Goal: Task Accomplishment & Management: Manage account settings

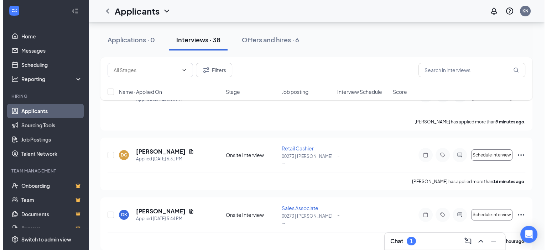
scroll to position [107, 0]
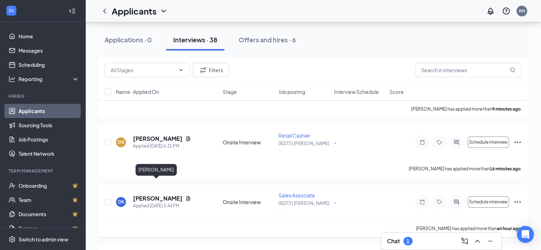
click at [155, 195] on h5 "Djimo Kouyate" at bounding box center [157, 199] width 49 height 8
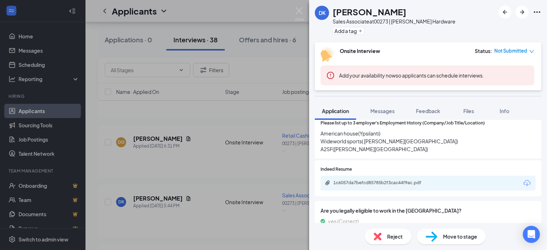
scroll to position [356, 0]
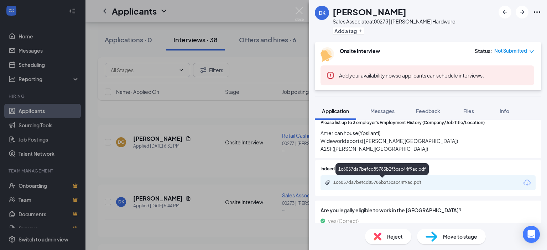
click at [390, 182] on div "1c6057da7befcd85785b2f3cac44f9ac.pdf" at bounding box center [383, 183] width 100 height 6
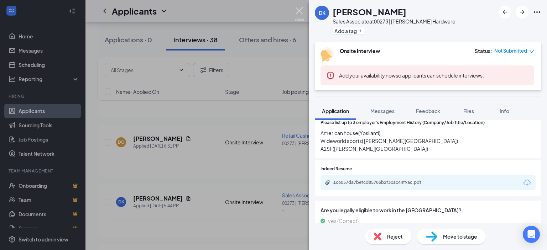
click at [301, 10] on img at bounding box center [299, 14] width 9 height 14
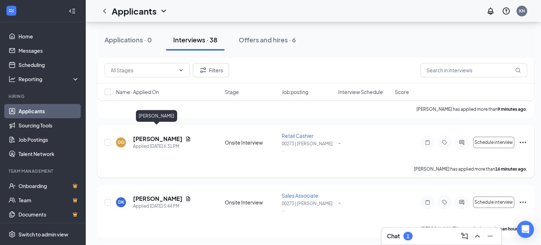
click at [160, 135] on h5 "David Grayson" at bounding box center [157, 139] width 49 height 8
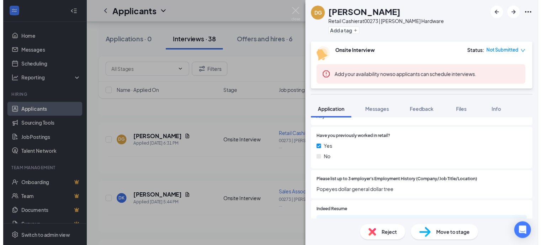
scroll to position [356, 0]
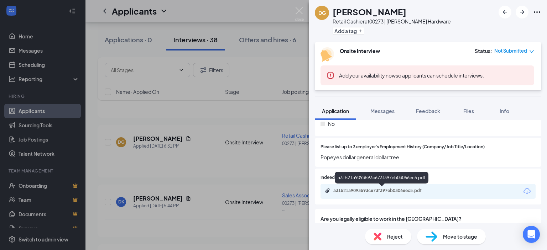
click at [378, 193] on div "a31521a9093593c673f397eb03066ec5.pdf" at bounding box center [383, 191] width 100 height 6
click at [303, 9] on img at bounding box center [299, 14] width 9 height 14
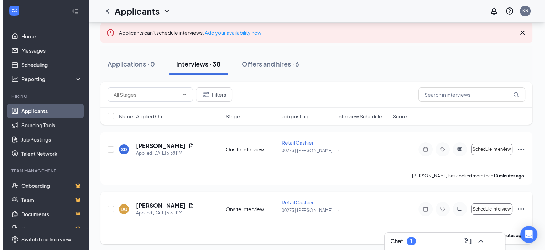
scroll to position [36, 0]
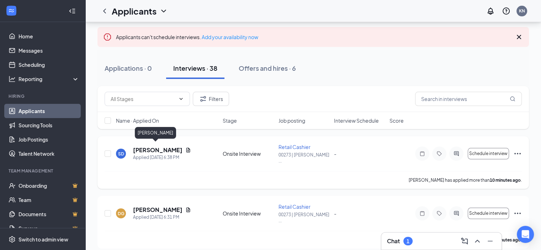
click at [150, 148] on h5 "[PERSON_NAME]" at bounding box center [157, 150] width 49 height 8
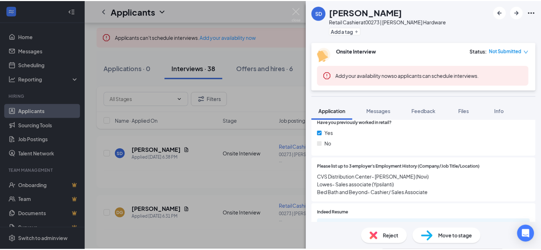
scroll to position [392, 0]
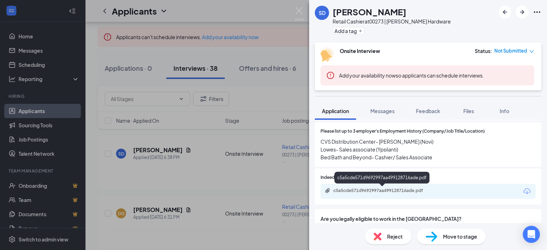
click at [376, 189] on div "c5a5cde571d9692997aa499128716ade.pdf" at bounding box center [383, 191] width 100 height 6
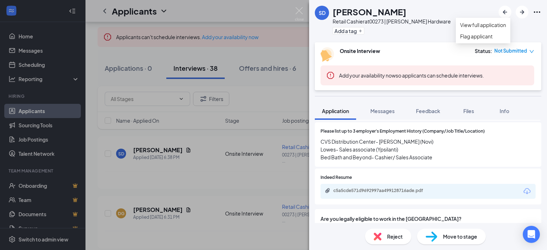
click at [539, 12] on icon "Ellipses" at bounding box center [537, 12] width 9 height 9
click at [500, 26] on link "View full application" at bounding box center [483, 25] width 46 height 8
click at [299, 8] on img at bounding box center [299, 14] width 9 height 14
